Goal: Find contact information: Obtain details needed to contact an individual or organization

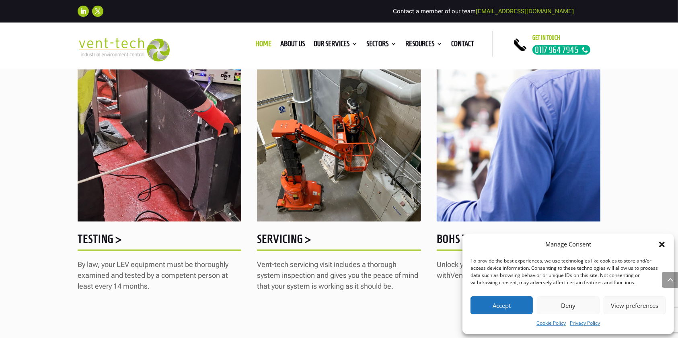
scroll to position [1014, 0]
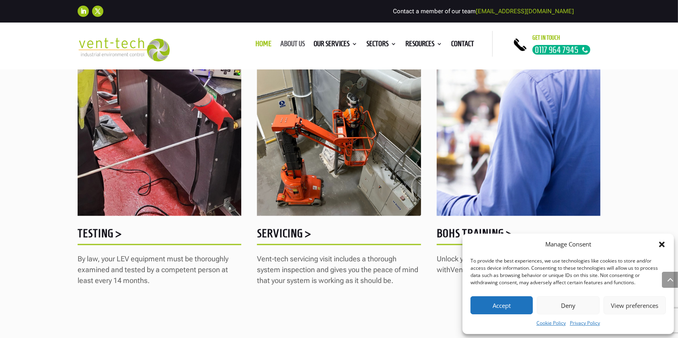
click at [292, 43] on link "About us" at bounding box center [292, 45] width 25 height 9
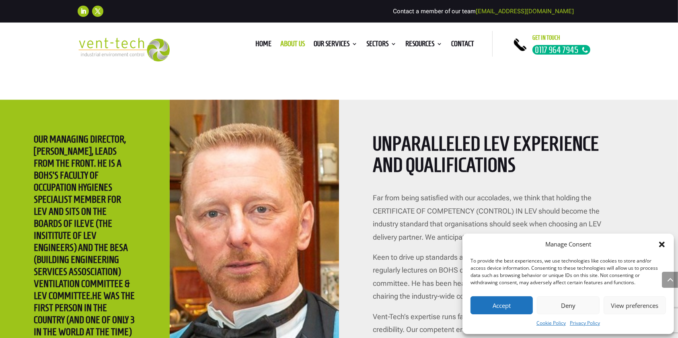
scroll to position [1456, 0]
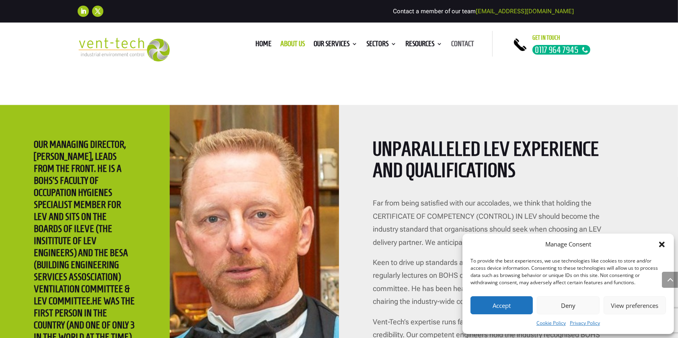
click at [461, 45] on link "Contact" at bounding box center [462, 45] width 23 height 9
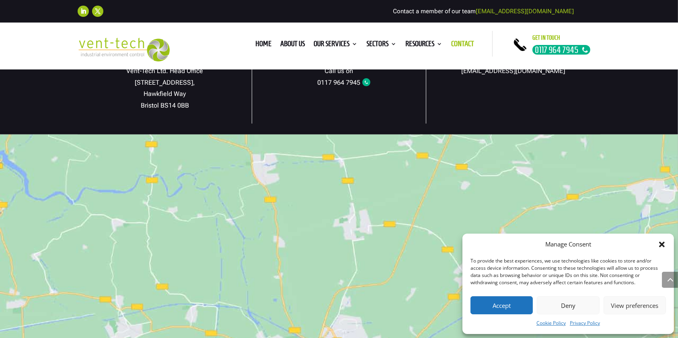
scroll to position [503, 0]
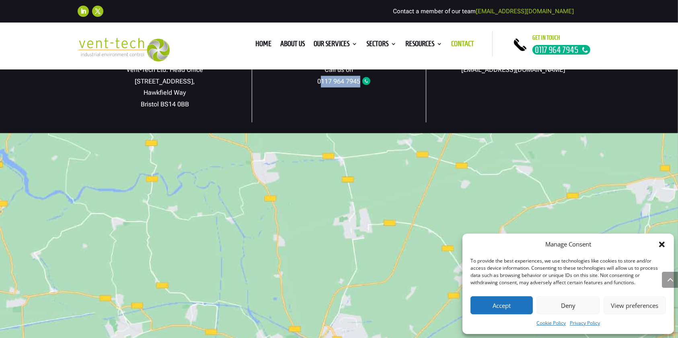
drag, startPoint x: 383, startPoint y: 82, endPoint x: 320, endPoint y: 85, distance: 63.6
click at [320, 85] on p "Call us on 0117 964 7945" at bounding box center [338, 75] width 173 height 23
copy link "117 964 7945"
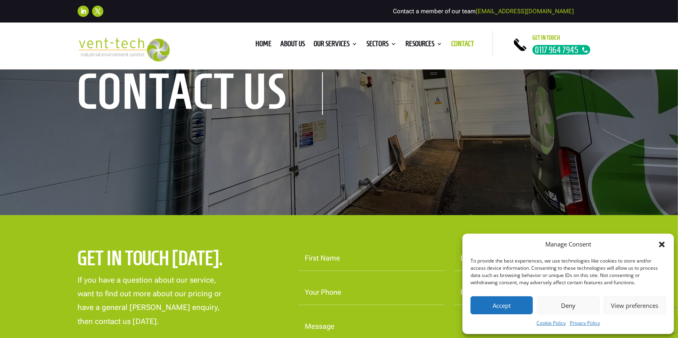
scroll to position [0, 0]
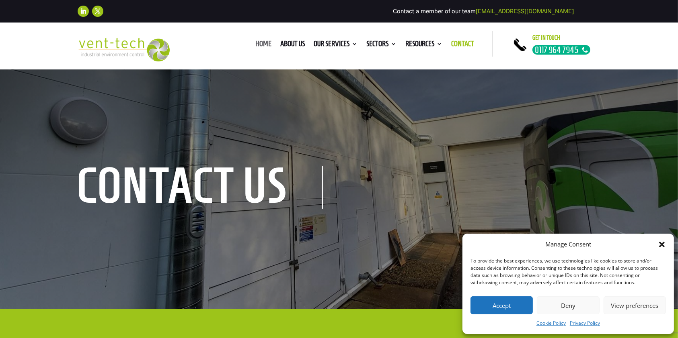
click at [255, 42] on link "Home" at bounding box center [263, 45] width 16 height 9
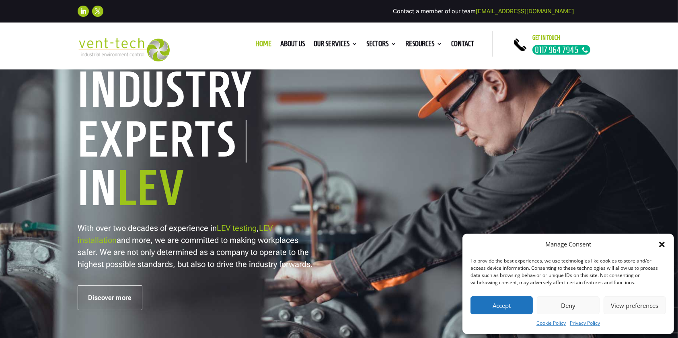
scroll to position [95, 0]
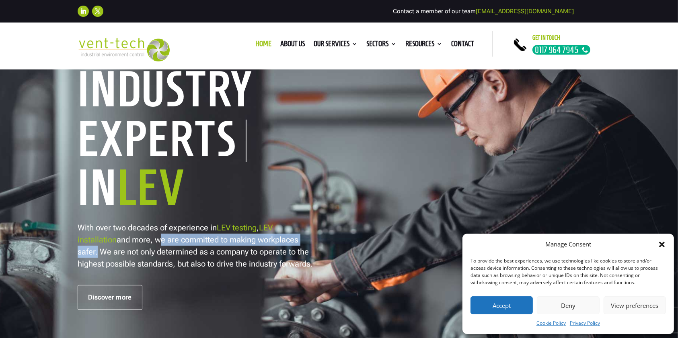
drag, startPoint x: 158, startPoint y: 241, endPoint x: 96, endPoint y: 256, distance: 64.0
click at [96, 256] on p "With over two decades of experience in LEV testing , LEV installation and more,…" at bounding box center [196, 246] width 237 height 48
copy p "we are committed to making workplaces safer"
